Goal: Transaction & Acquisition: Purchase product/service

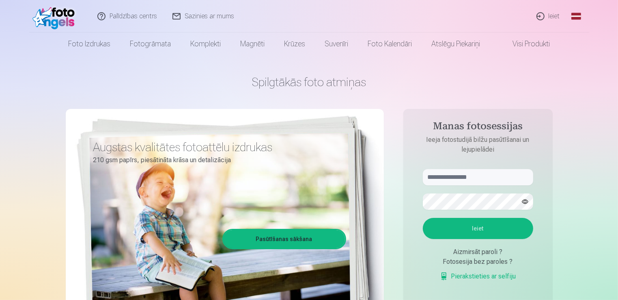
click at [451, 190] on form "Ieiet Aizmirsāt paroli ? Fotosesija bez paroles ? Pierakstieties ar selfiju" at bounding box center [478, 229] width 127 height 120
click at [438, 180] on input "text" at bounding box center [478, 177] width 110 height 16
type input "**********"
click at [423, 218] on button "Ieiet" at bounding box center [478, 228] width 110 height 21
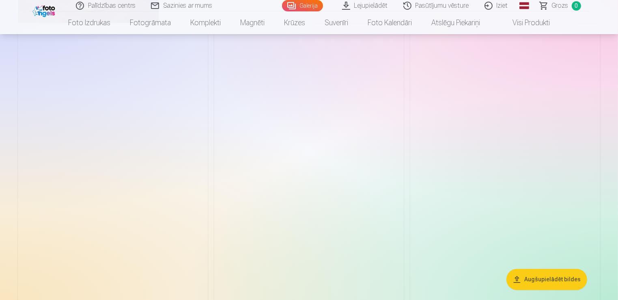
scroll to position [1636, 0]
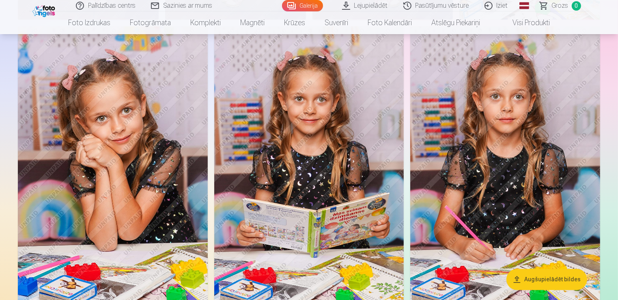
click at [264, 235] on img at bounding box center [309, 168] width 190 height 285
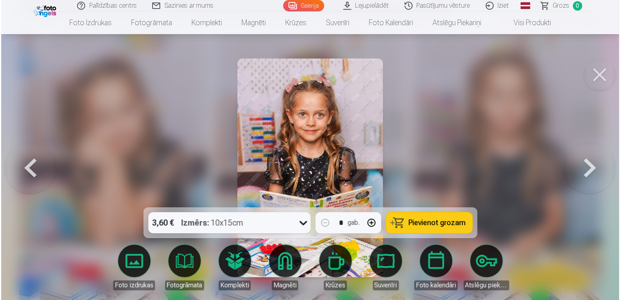
scroll to position [1640, 0]
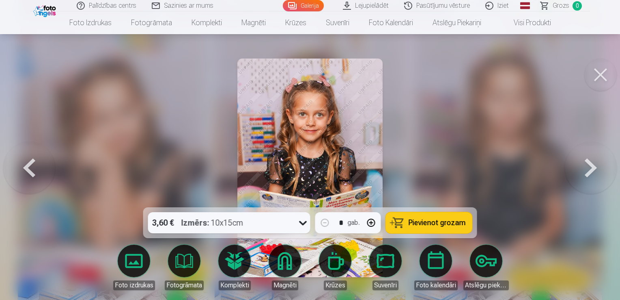
click at [609, 70] on button at bounding box center [601, 74] width 32 height 32
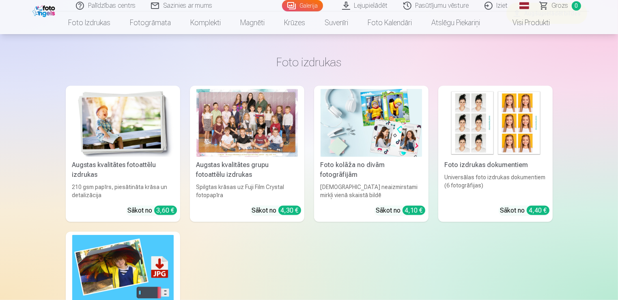
scroll to position [3742, 0]
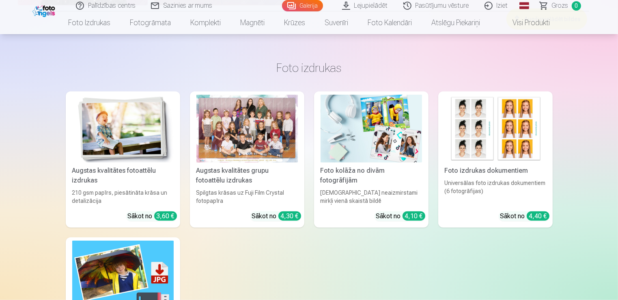
click at [250, 214] on div "Sākot no 4,30 €" at bounding box center [275, 216] width 51 height 10
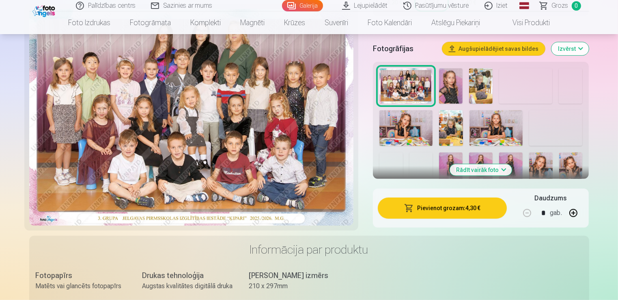
scroll to position [293, 0]
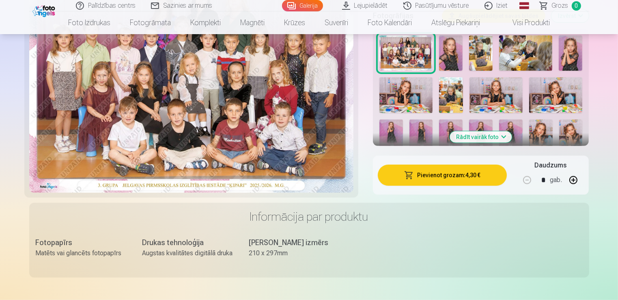
click at [443, 173] on button "Pievienot grozam : 4,30 €" at bounding box center [442, 174] width 129 height 21
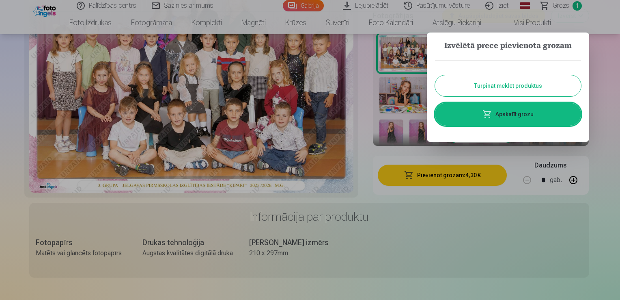
click at [436, 237] on div at bounding box center [310, 150] width 620 height 300
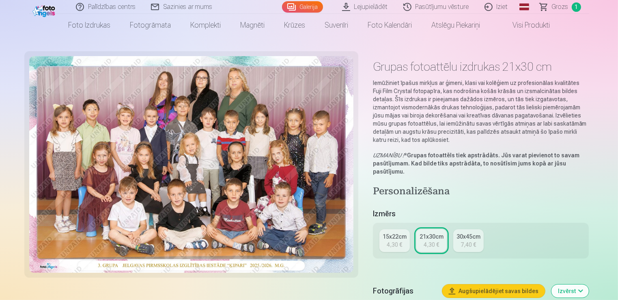
scroll to position [0, 0]
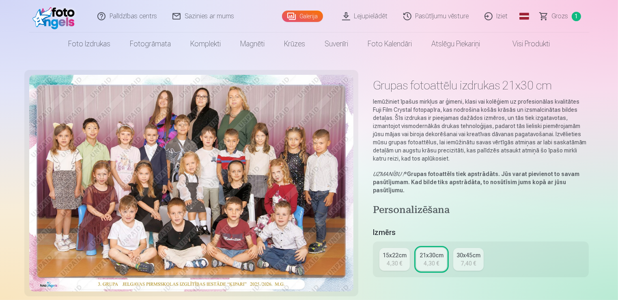
click at [142, 46] on link "Fotogrāmata" at bounding box center [150, 43] width 60 height 23
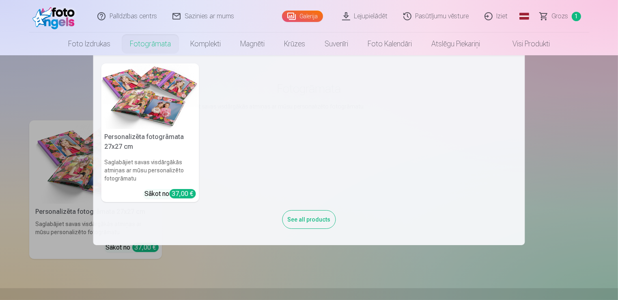
click at [163, 168] on h6 "Saglabājiet savas visdārgākās atmiņas ar mūsu personalizēto fotogrāmatu" at bounding box center [150, 170] width 98 height 31
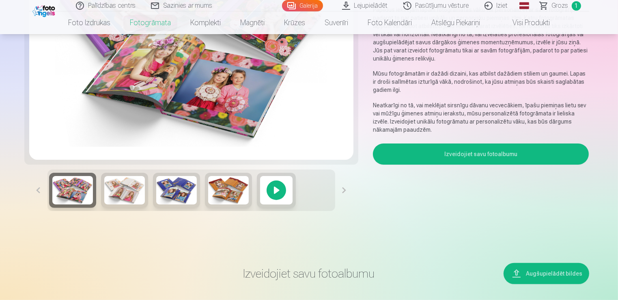
scroll to position [140, 0]
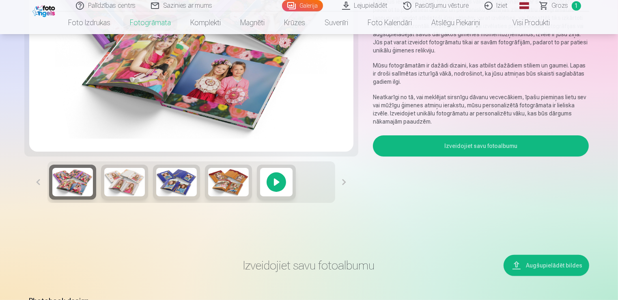
click at [345, 182] on button at bounding box center [344, 181] width 18 height 41
click at [461, 150] on button "Izveidojiet savu fotoalbumu" at bounding box center [481, 145] width 216 height 21
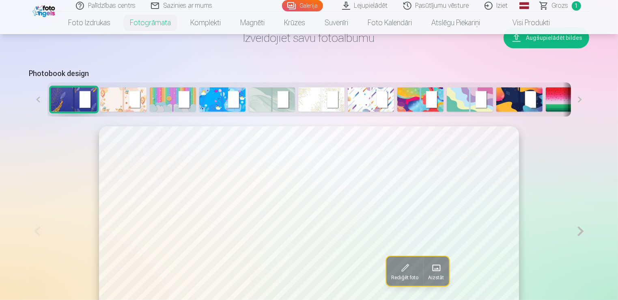
scroll to position [368, 0]
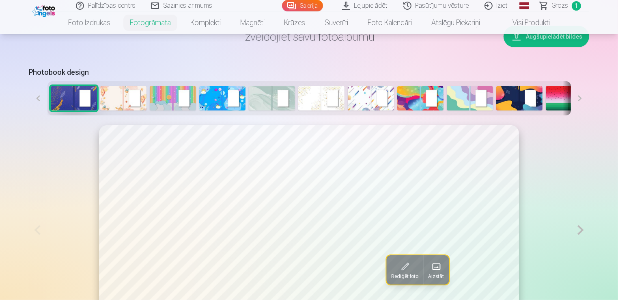
click at [106, 101] on img at bounding box center [123, 98] width 46 height 24
click at [165, 106] on img at bounding box center [173, 98] width 46 height 24
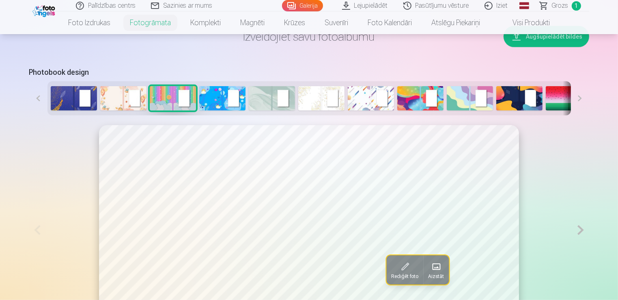
click at [219, 108] on img at bounding box center [222, 98] width 46 height 24
click at [266, 107] on img at bounding box center [272, 98] width 46 height 24
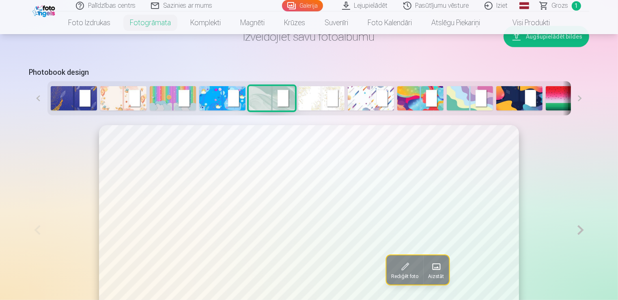
click at [316, 101] on img at bounding box center [321, 98] width 46 height 24
click at [354, 95] on img at bounding box center [371, 98] width 46 height 24
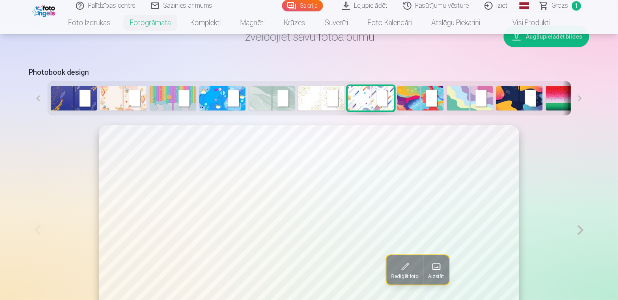
click at [414, 104] on img at bounding box center [420, 98] width 46 height 24
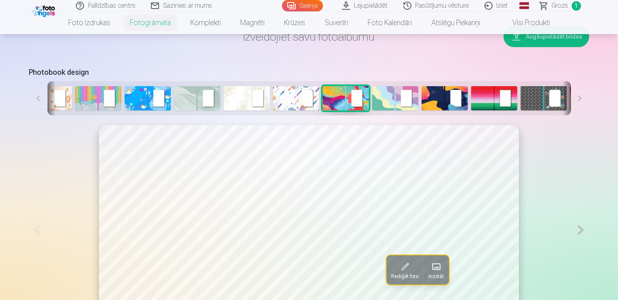
scroll to position [0, 166]
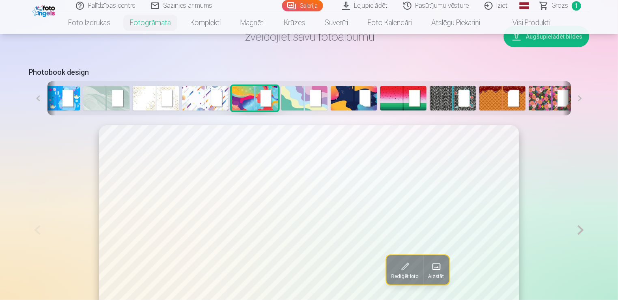
click at [286, 97] on img at bounding box center [304, 98] width 46 height 24
click at [394, 101] on img at bounding box center [403, 98] width 46 height 24
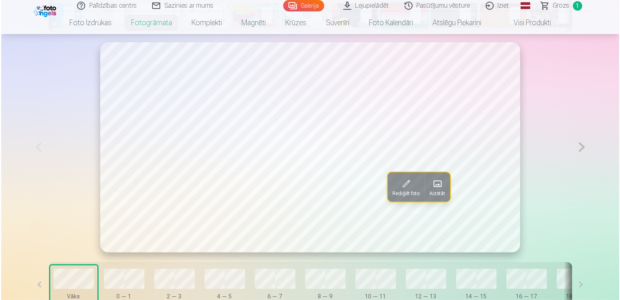
scroll to position [451, 0]
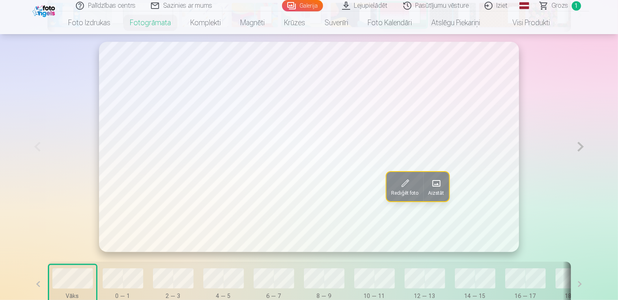
click at [440, 185] on span at bounding box center [436, 183] width 13 height 13
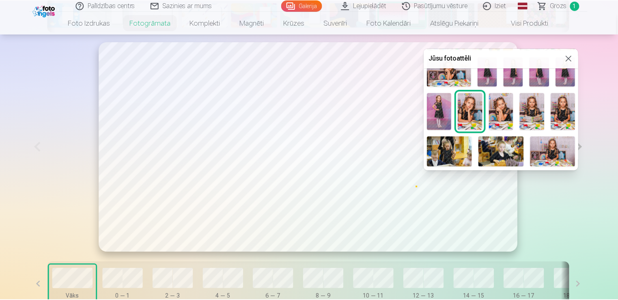
scroll to position [97, 0]
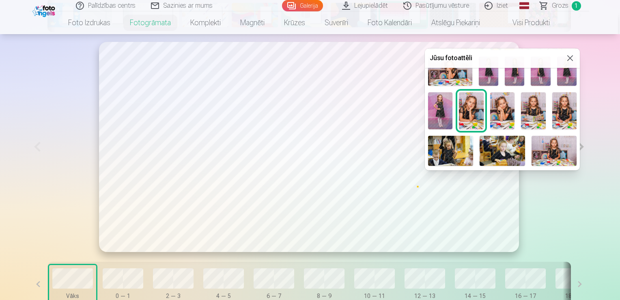
click at [498, 106] on img at bounding box center [502, 110] width 24 height 37
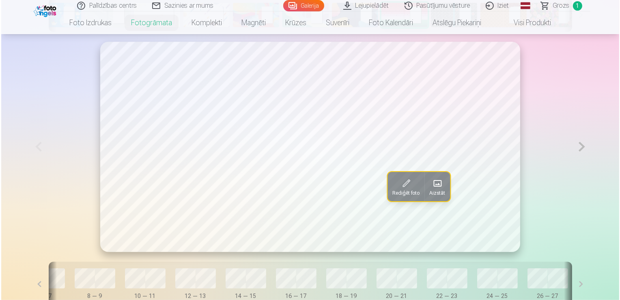
scroll to position [0, 281]
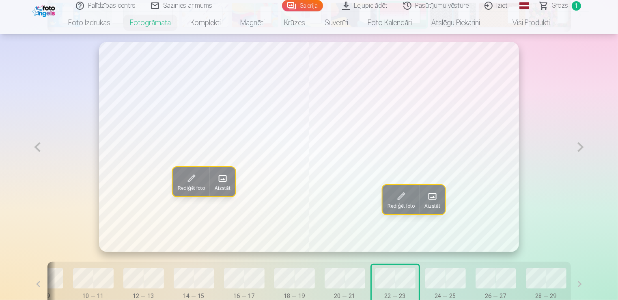
click at [185, 180] on span at bounding box center [191, 178] width 13 height 13
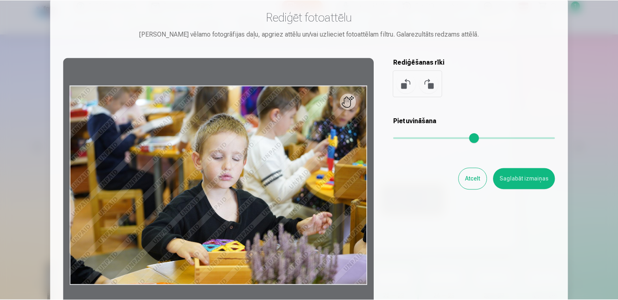
scroll to position [19, 0]
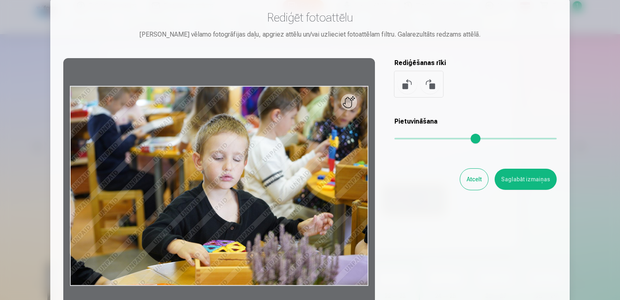
click at [473, 182] on button "Atcelt" at bounding box center [474, 178] width 28 height 21
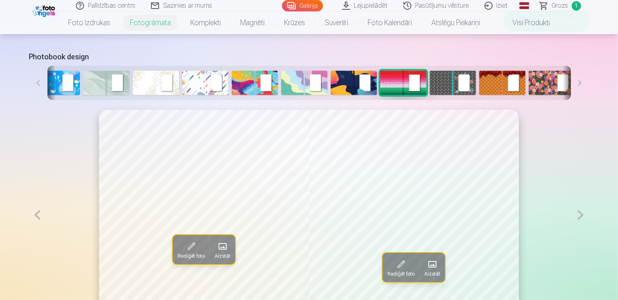
scroll to position [378, 0]
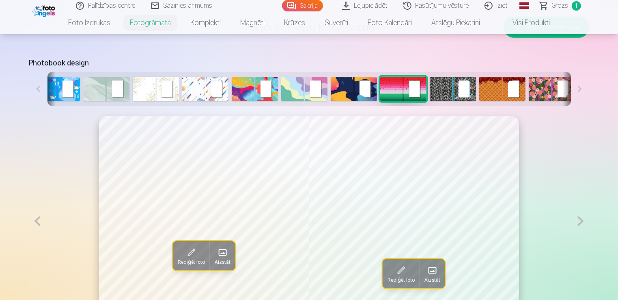
click at [576, 221] on button at bounding box center [580, 221] width 17 height 210
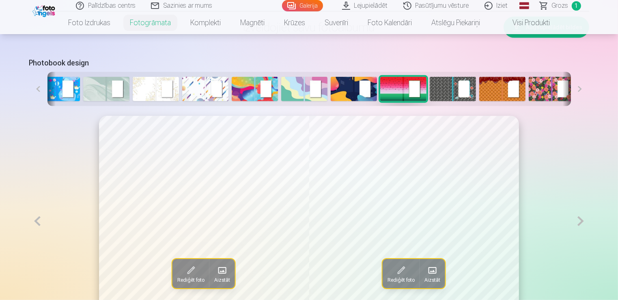
click at [576, 221] on button at bounding box center [580, 221] width 17 height 210
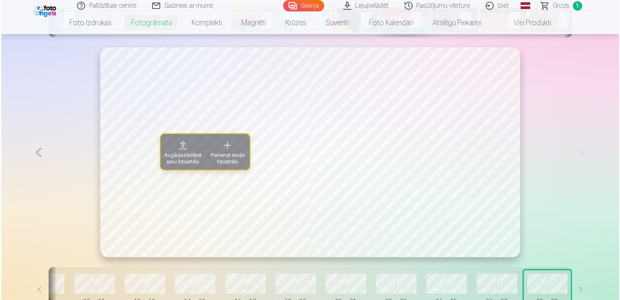
scroll to position [446, 0]
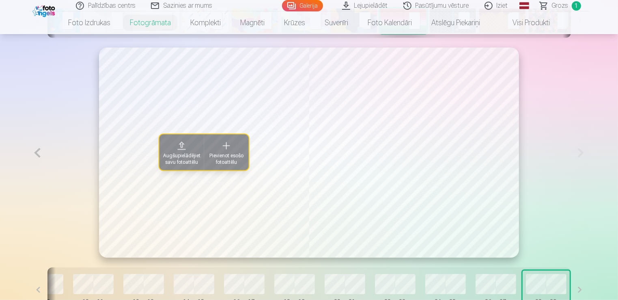
click at [226, 158] on span "Pievienot esošo fotoattēlu" at bounding box center [226, 158] width 35 height 13
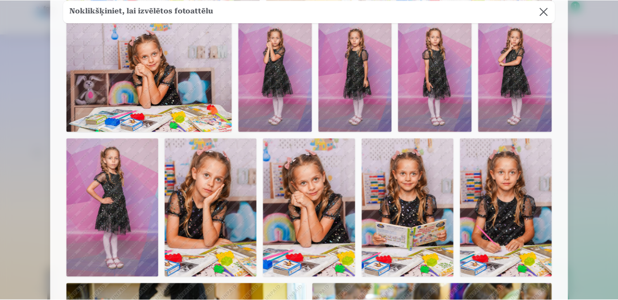
scroll to position [322, 0]
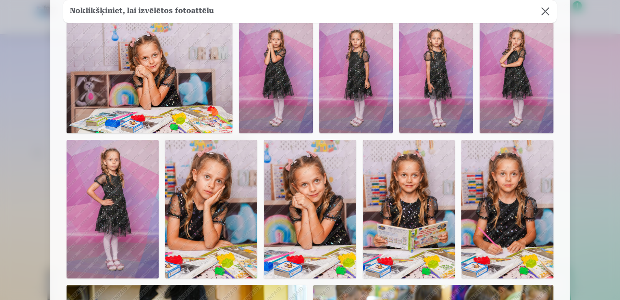
click at [419, 207] on img at bounding box center [409, 209] width 92 height 138
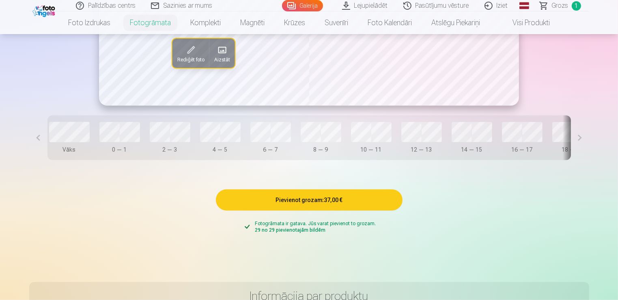
scroll to position [0, 0]
click at [273, 206] on button "Pievienot grozam : 37,00 €" at bounding box center [309, 199] width 187 height 21
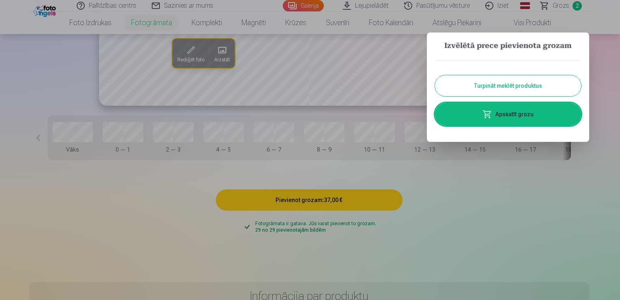
click at [490, 115] on span at bounding box center [488, 114] width 10 height 10
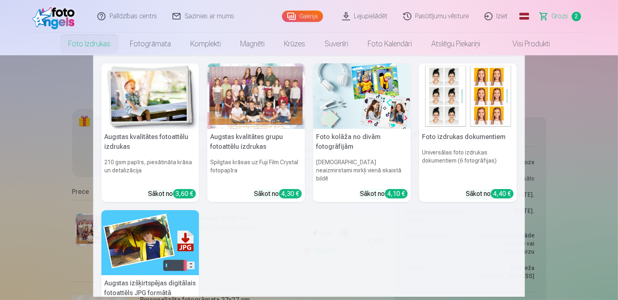
click at [92, 48] on link "Foto izdrukas" at bounding box center [89, 43] width 62 height 23
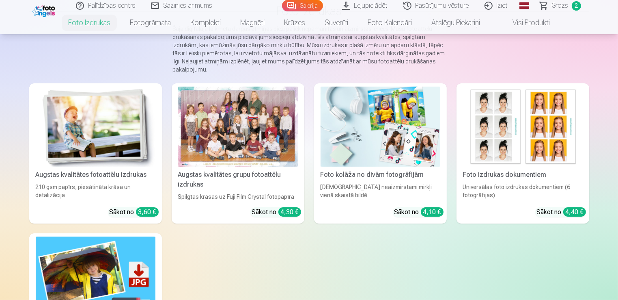
scroll to position [77, 0]
click at [88, 177] on div "Augstas kvalitātes fotoattēlu izdrukas" at bounding box center [95, 175] width 126 height 10
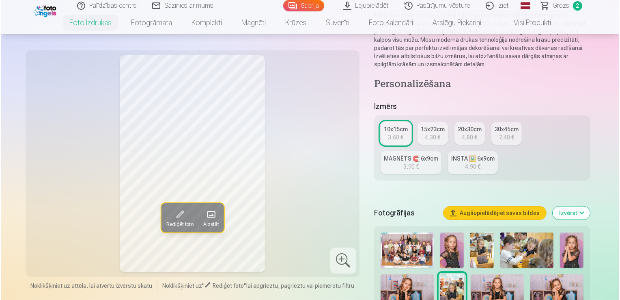
scroll to position [110, 0]
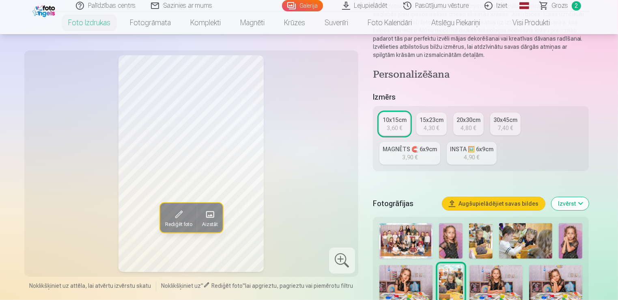
click at [211, 221] on span "Aizstāt" at bounding box center [210, 224] width 16 height 6
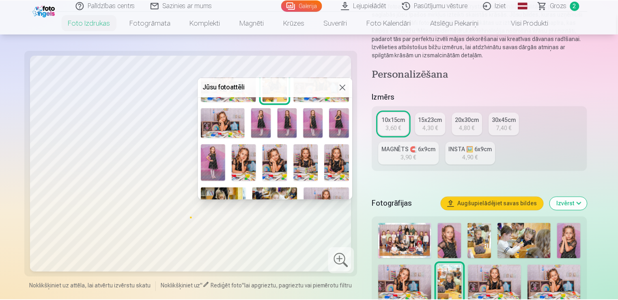
scroll to position [75, 0]
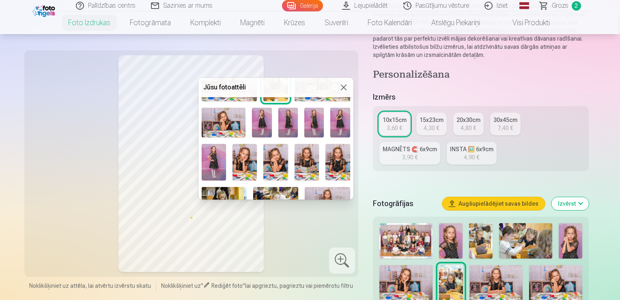
click at [278, 160] on img at bounding box center [275, 162] width 24 height 37
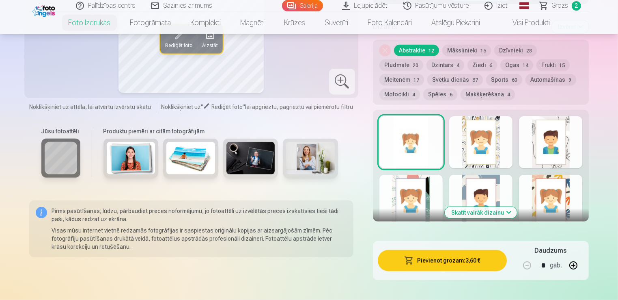
scroll to position [494, 0]
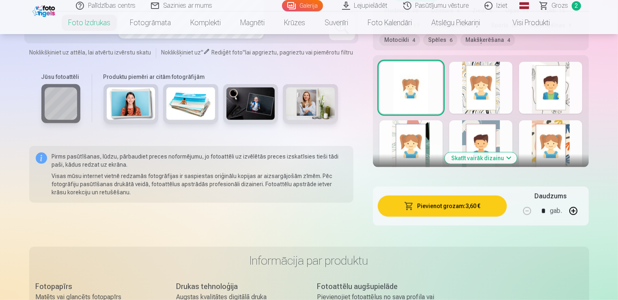
click at [575, 215] on button "button" at bounding box center [573, 210] width 19 height 19
click at [531, 209] on button "button" at bounding box center [527, 210] width 19 height 19
click at [530, 209] on button "button" at bounding box center [527, 210] width 19 height 19
type input "*"
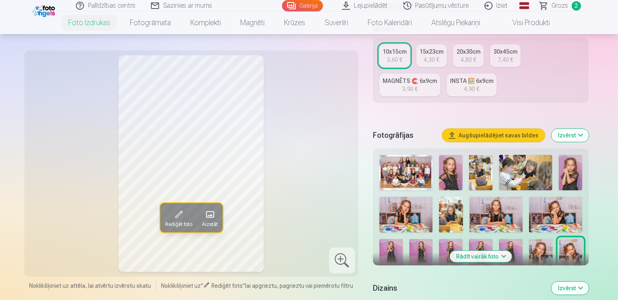
scroll to position [63, 0]
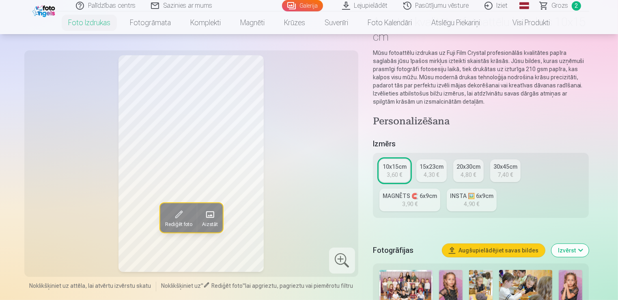
click at [551, 5] on link "Grozs 2" at bounding box center [561, 5] width 57 height 11
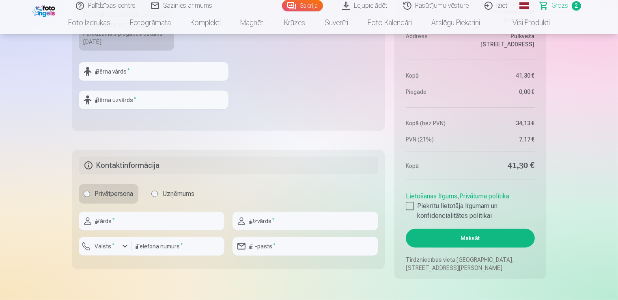
scroll to position [442, 0]
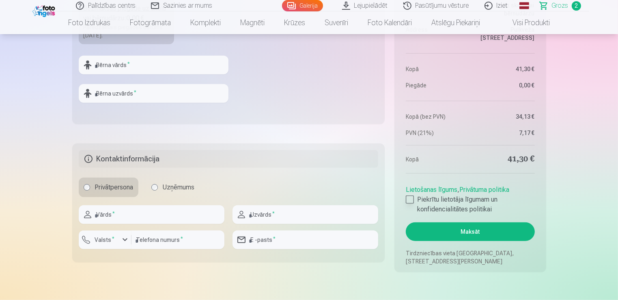
click at [409, 201] on div at bounding box center [410, 199] width 8 height 8
click at [181, 215] on input "text" at bounding box center [152, 214] width 146 height 19
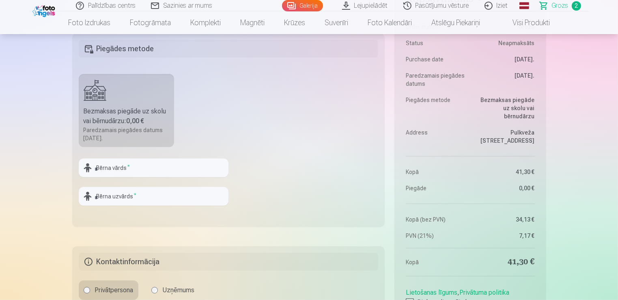
scroll to position [350, 0]
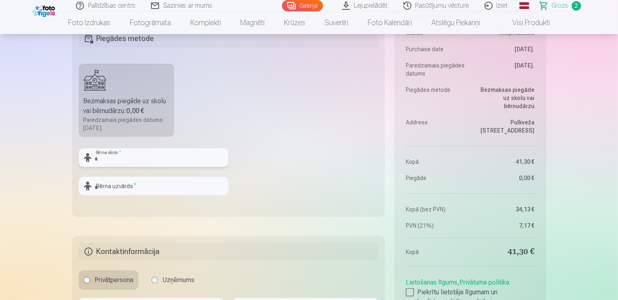
click at [110, 155] on input "text" at bounding box center [154, 157] width 150 height 19
type input "*****"
type input "********"
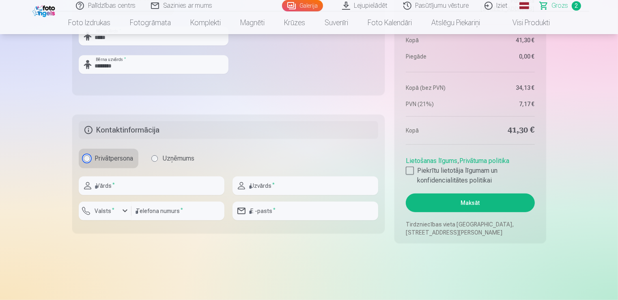
scroll to position [478, 0]
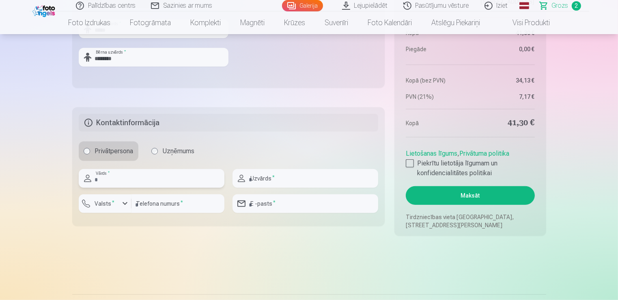
click at [121, 181] on input "text" at bounding box center [152, 178] width 146 height 19
type input "****"
type input "*******"
type input "********"
type input "**********"
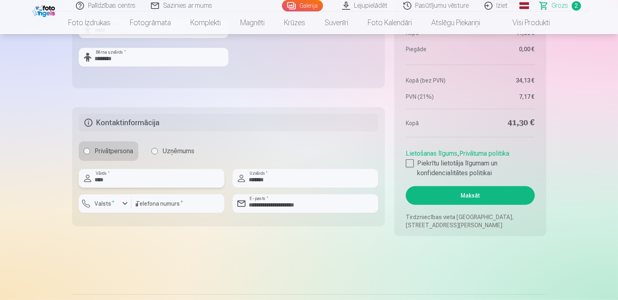
type input "****"
drag, startPoint x: 273, startPoint y: 179, endPoint x: 258, endPoint y: 180, distance: 15.0
click at [258, 180] on input "*******" at bounding box center [306, 178] width 146 height 19
type input "********"
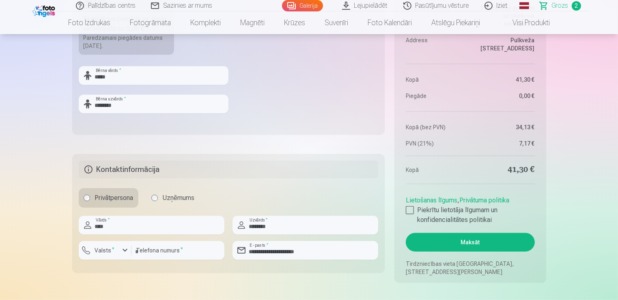
scroll to position [431, 0]
click at [423, 244] on button "Maksāt" at bounding box center [470, 242] width 129 height 19
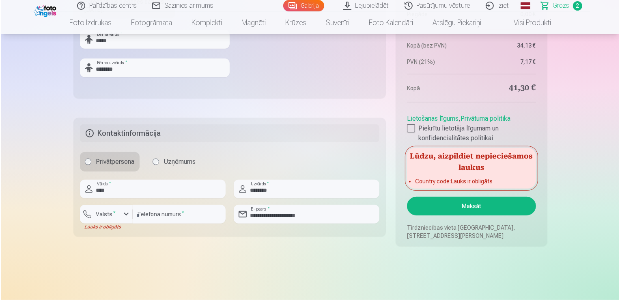
scroll to position [469, 0]
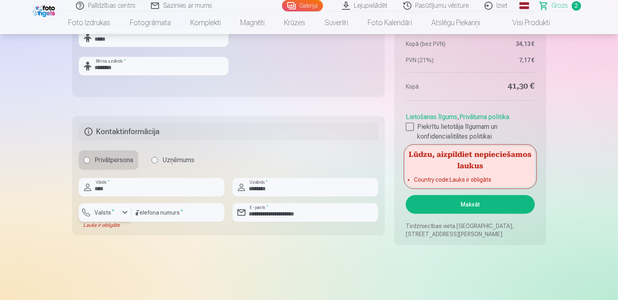
click at [112, 209] on sup "*" at bounding box center [113, 210] width 2 height 5
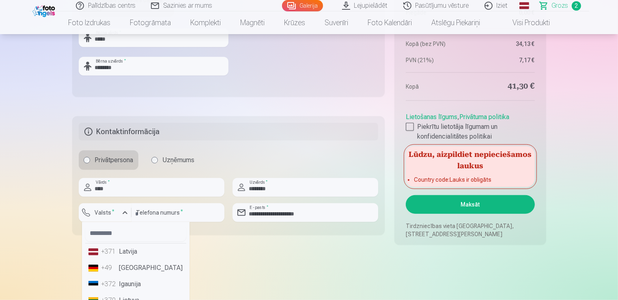
click at [135, 255] on li "+371 Latvija" at bounding box center [135, 251] width 101 height 16
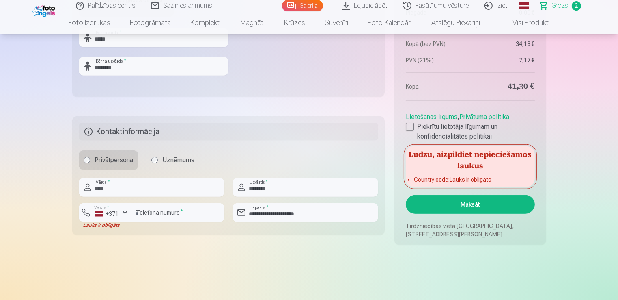
click at [463, 205] on button "Maksāt" at bounding box center [470, 204] width 129 height 19
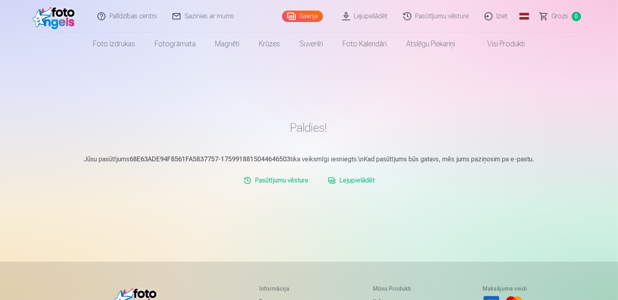
click at [345, 181] on link "Lejupielādēt" at bounding box center [351, 180] width 53 height 16
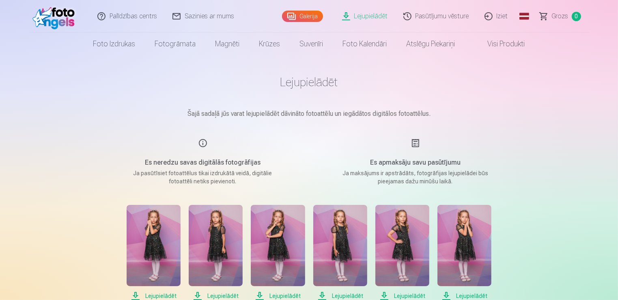
click at [361, 15] on link "Lejupielādēt" at bounding box center [365, 16] width 61 height 32
click at [351, 19] on link "Lejupielādēt" at bounding box center [365, 16] width 61 height 32
click at [245, 181] on p "Ja pasūtīsiet fotoattēlus tikai izdrukātā veidā, digitālie fotoattēli netiks pi…" at bounding box center [203, 177] width 154 height 16
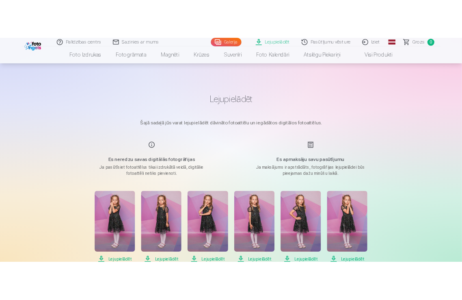
scroll to position [110, 0]
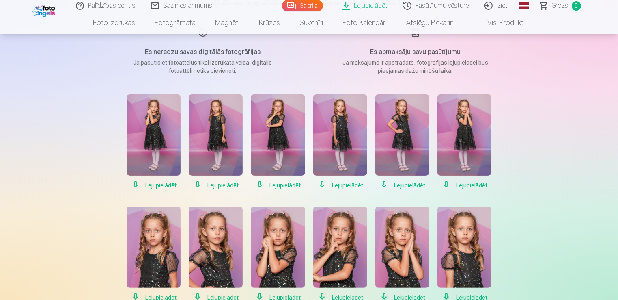
click at [138, 185] on span "Lejupielādēt" at bounding box center [154, 185] width 54 height 10
click at [195, 187] on span "Lejupielādēt" at bounding box center [216, 185] width 54 height 10
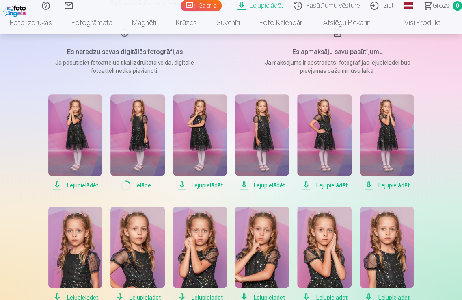
click at [263, 188] on span "Lejupielādēt" at bounding box center [262, 185] width 54 height 10
click at [182, 186] on span "Lejupielādēt" at bounding box center [200, 185] width 54 height 10
click at [310, 184] on span "Lejupielādēt" at bounding box center [324, 185] width 54 height 10
click at [373, 186] on span "Lejupielādēt" at bounding box center [387, 185] width 54 height 10
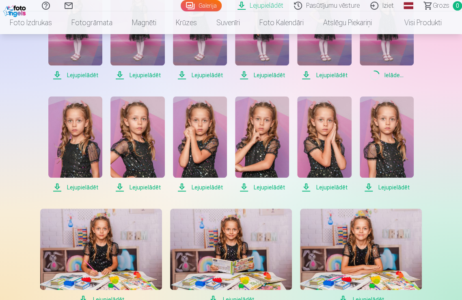
scroll to position [222, 0]
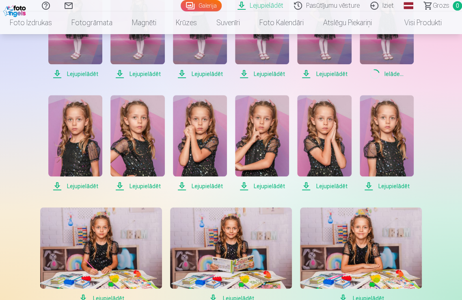
click at [369, 185] on span "Lejupielādēt" at bounding box center [387, 186] width 54 height 10
click at [306, 186] on span "Lejupielādēt" at bounding box center [324, 186] width 54 height 10
click at [240, 185] on span "Lejupielādēt" at bounding box center [262, 186] width 54 height 10
click at [179, 186] on span "Lejupielādēt" at bounding box center [200, 186] width 54 height 10
click at [115, 188] on span "Lejupielādēt" at bounding box center [137, 186] width 54 height 10
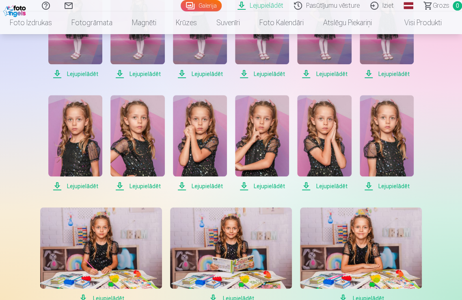
click at [55, 184] on span "Lejupielādēt" at bounding box center [75, 186] width 54 height 10
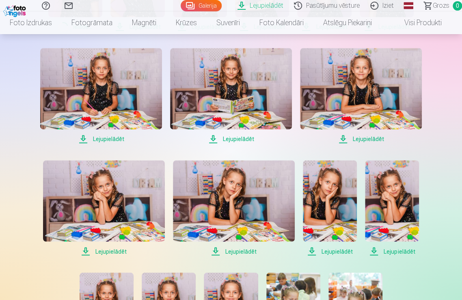
scroll to position [384, 0]
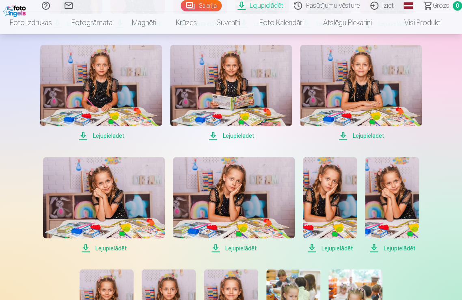
click at [84, 134] on span "Lejupielādēt" at bounding box center [101, 136] width 122 height 10
click at [217, 134] on span "Lejupielādēt" at bounding box center [231, 136] width 122 height 10
click at [341, 137] on span "Lejupielādēt" at bounding box center [361, 136] width 122 height 10
click at [87, 244] on span "Lejupielādēt" at bounding box center [104, 248] width 122 height 10
click at [213, 246] on span "Lejupielādēt" at bounding box center [234, 248] width 122 height 10
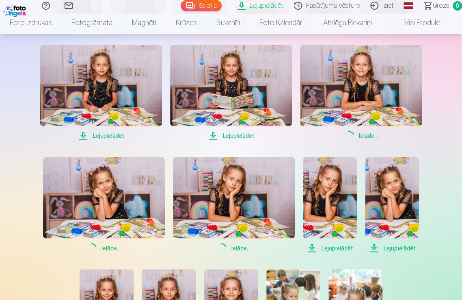
click at [311, 247] on span "Lejupielādēt" at bounding box center [330, 248] width 54 height 10
click at [378, 248] on span "Lejupielādēt" at bounding box center [392, 248] width 54 height 10
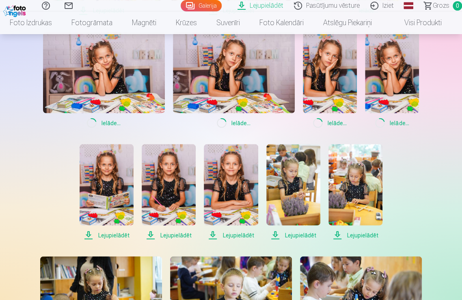
scroll to position [509, 0]
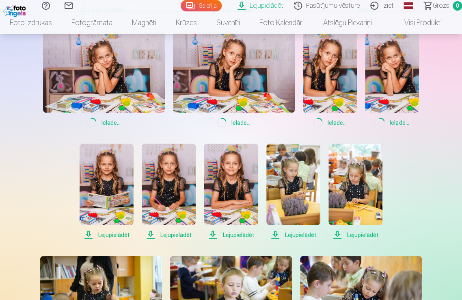
click at [334, 234] on span "Lejupielādēt" at bounding box center [355, 234] width 54 height 10
click at [293, 235] on span "Lejupielādēt" at bounding box center [293, 234] width 54 height 10
click at [223, 233] on span "Lejupielādēt" at bounding box center [231, 234] width 54 height 10
click at [171, 234] on span "Lejupielādēt" at bounding box center [169, 234] width 54 height 10
click at [118, 237] on span "Lejupielādēt" at bounding box center [107, 234] width 54 height 10
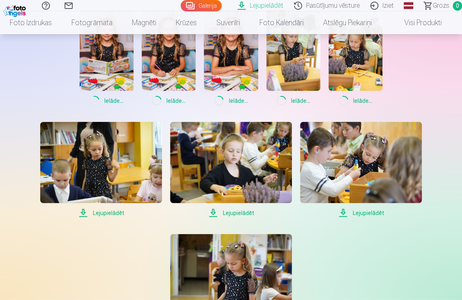
scroll to position [647, 0]
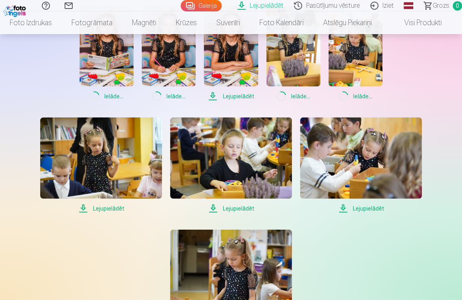
click at [100, 209] on span "Lejupielādēt" at bounding box center [101, 208] width 122 height 10
click at [354, 204] on span "Lejupielādēt" at bounding box center [361, 208] width 122 height 10
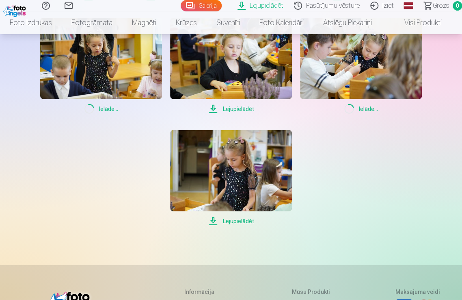
scroll to position [747, 0]
click at [226, 220] on span "Lejupielādēt" at bounding box center [231, 221] width 122 height 10
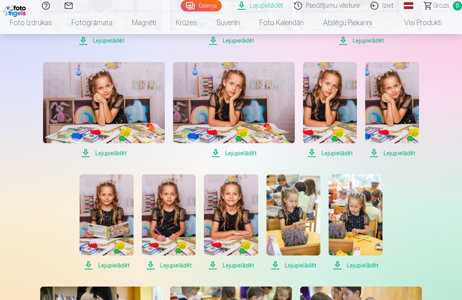
scroll to position [479, 0]
